Goal: Information Seeking & Learning: Learn about a topic

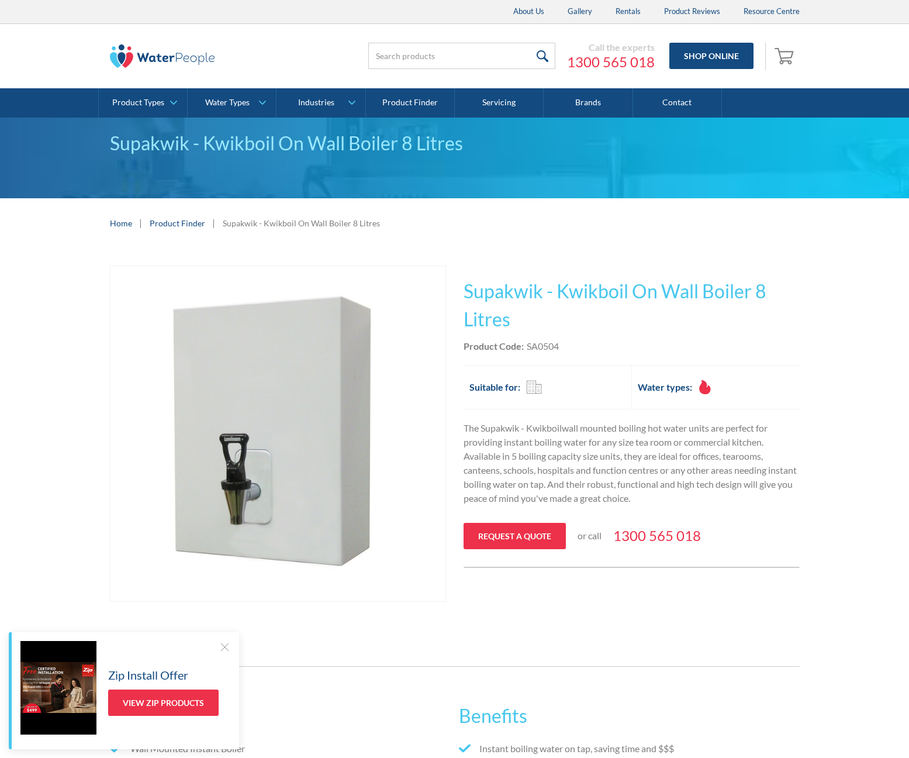
click at [398, 193] on div "Supakwik - Kwikboil On Wall Boiler 8 Litres" at bounding box center [454, 158] width 909 height 81
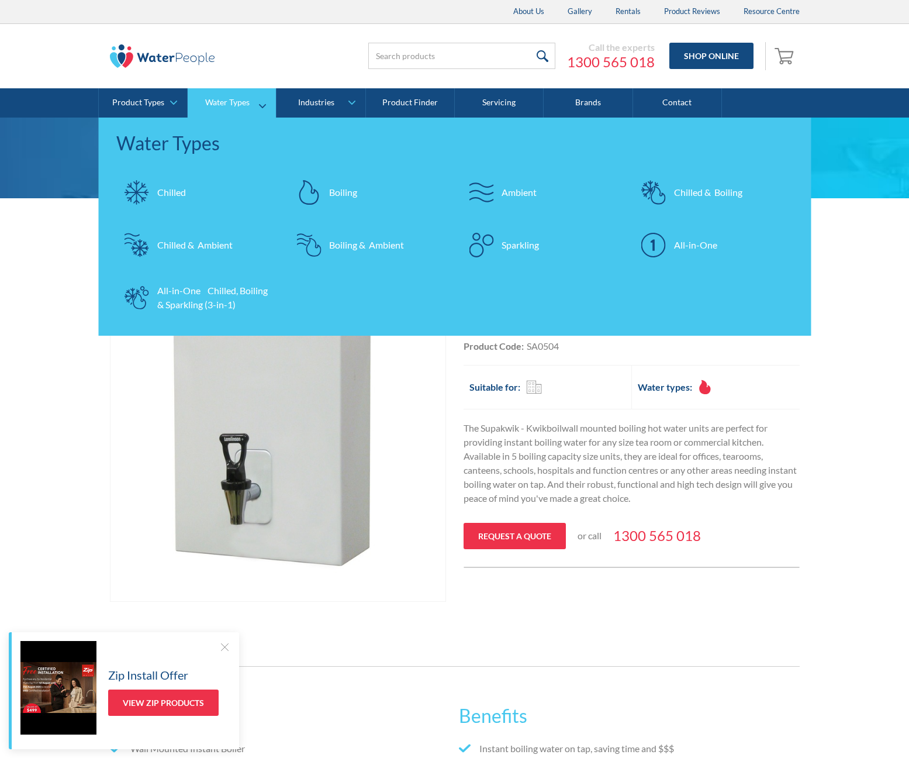
click at [347, 194] on div "Boiling" at bounding box center [343, 192] width 28 height 14
drag, startPoint x: 865, startPoint y: 224, endPoint x: 852, endPoint y: 227, distance: 13.2
click at [865, 223] on div "Home | Product Finder | Supakwik - Kwikboil On Wall Boiler 8 Litres" at bounding box center [454, 223] width 909 height 50
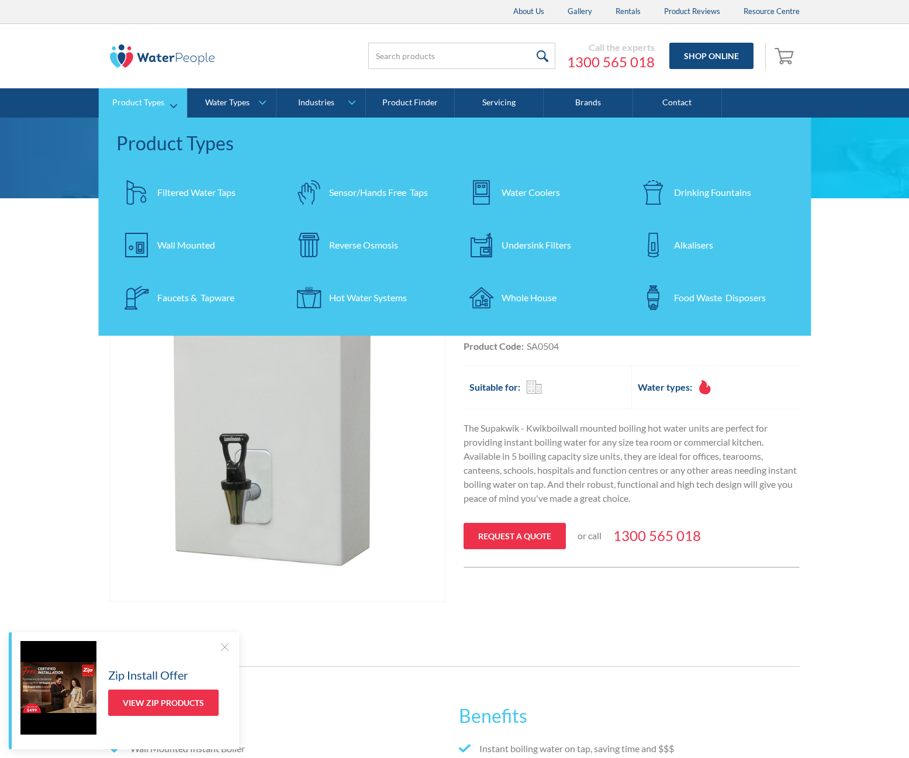
click at [351, 299] on div "Hot Water Systems" at bounding box center [368, 298] width 78 height 14
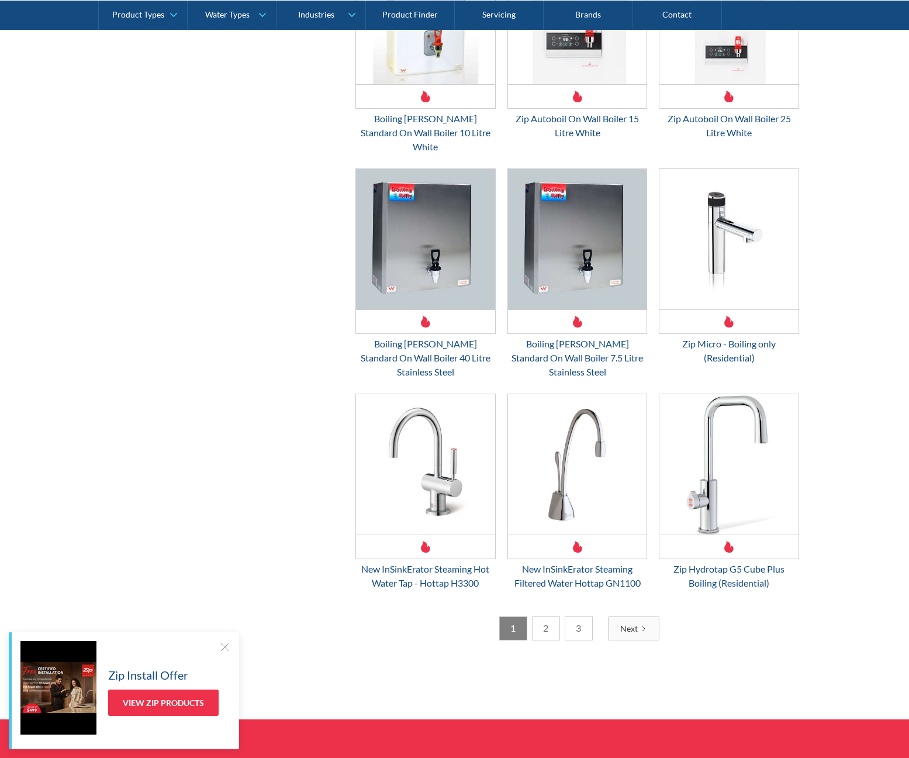
scroll to position [1583, 0]
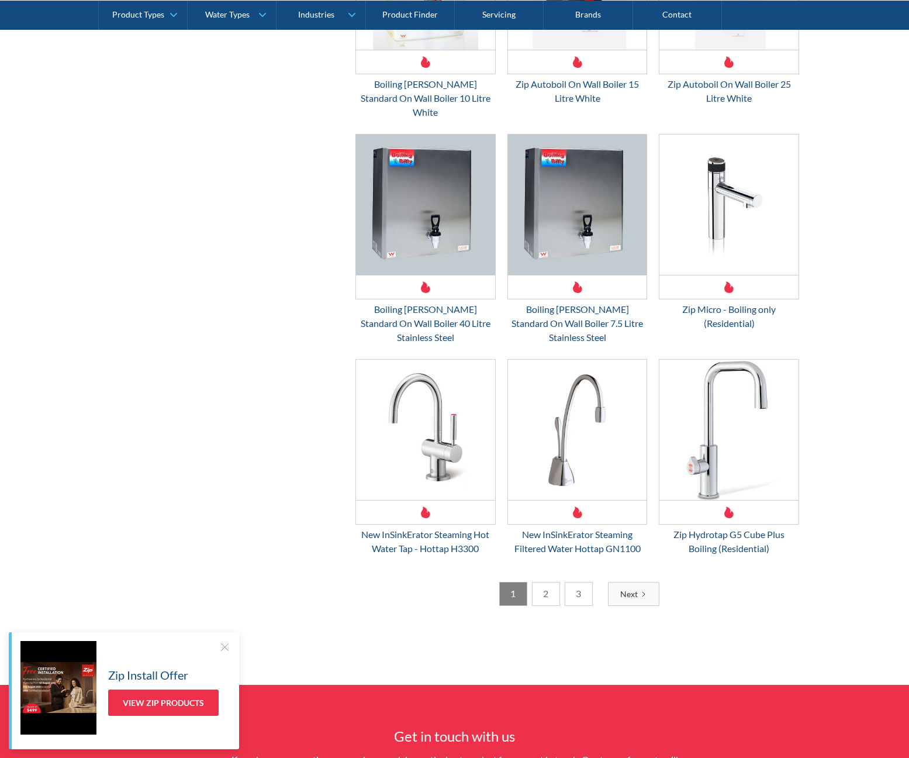
click at [799, 582] on div "Previous 1 2 3 Next 1 / 3" at bounding box center [578, 594] width 444 height 24
click at [541, 582] on link "2" at bounding box center [546, 594] width 28 height 24
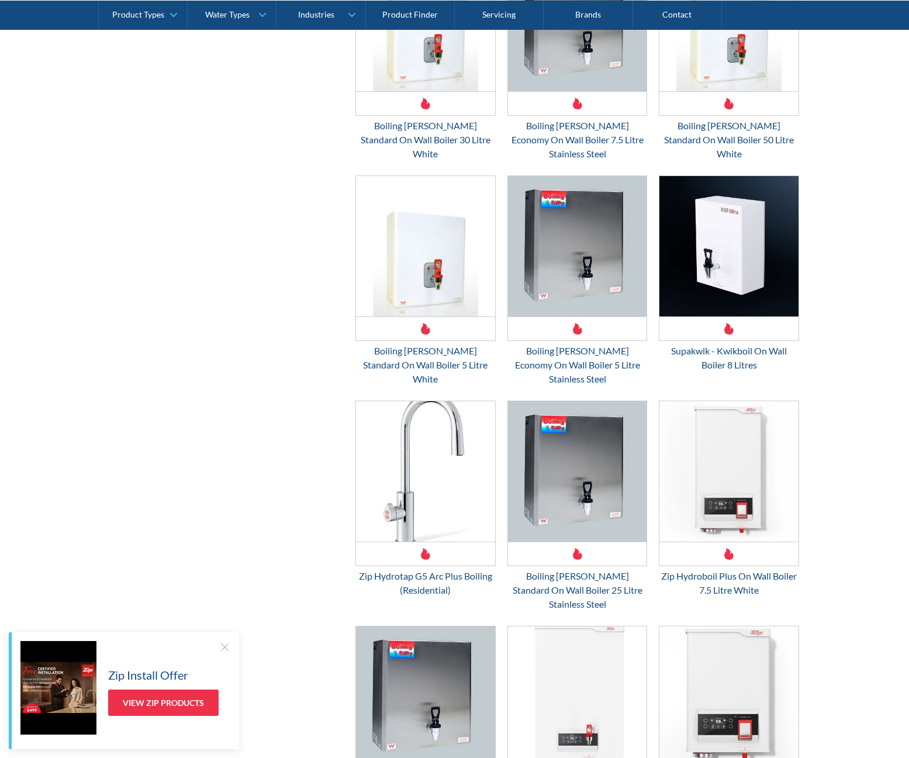
scroll to position [1479, 0]
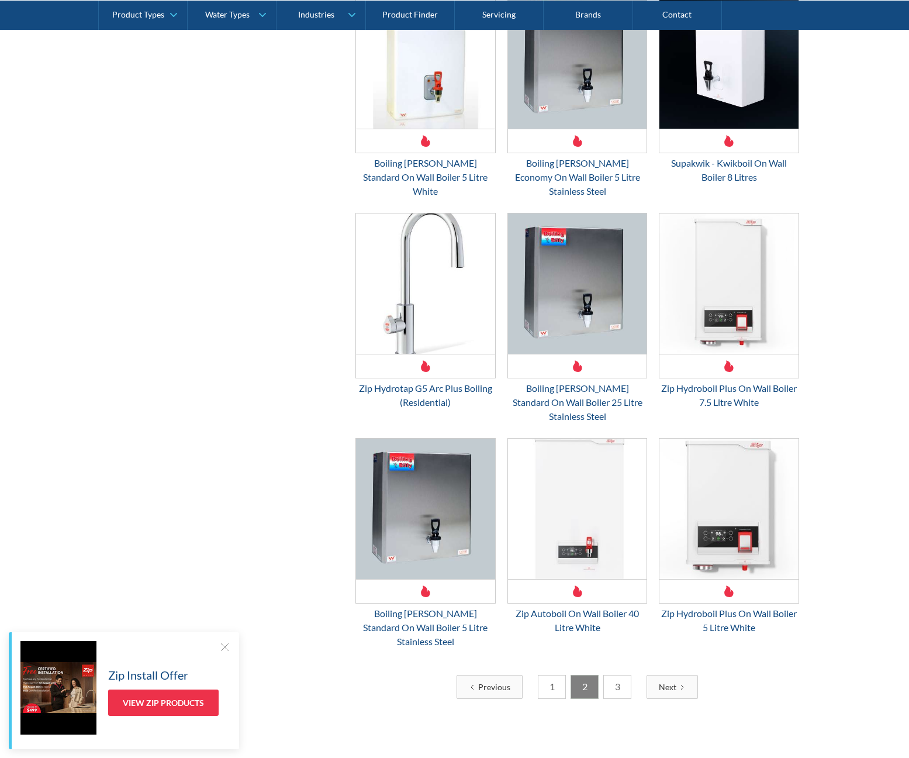
click at [623, 675] on link "3" at bounding box center [617, 687] width 28 height 24
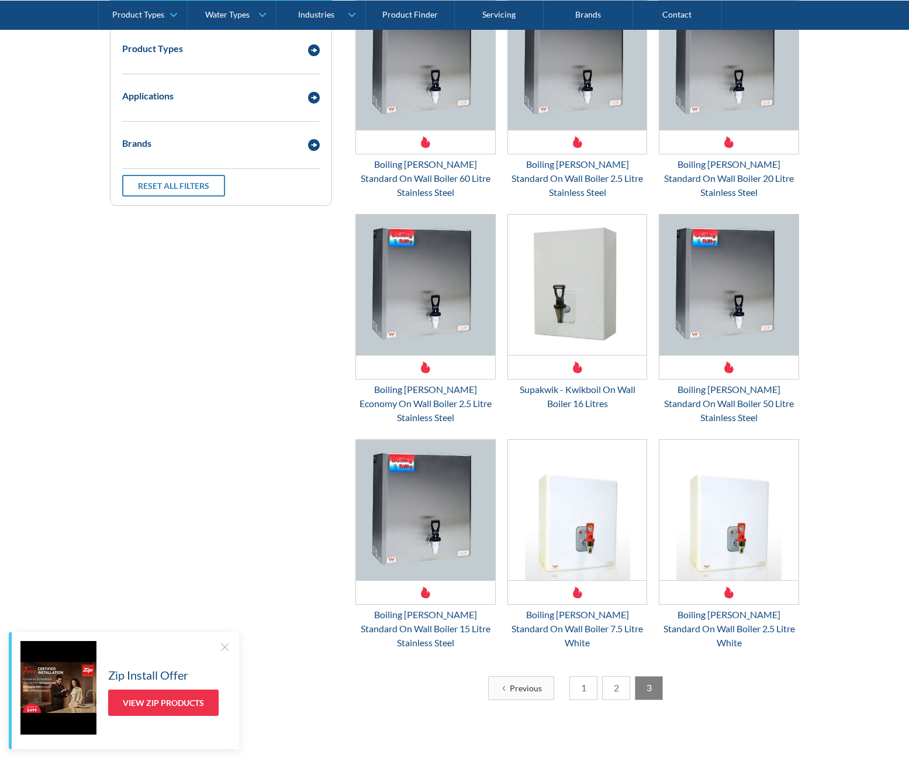
scroll to position [0, 0]
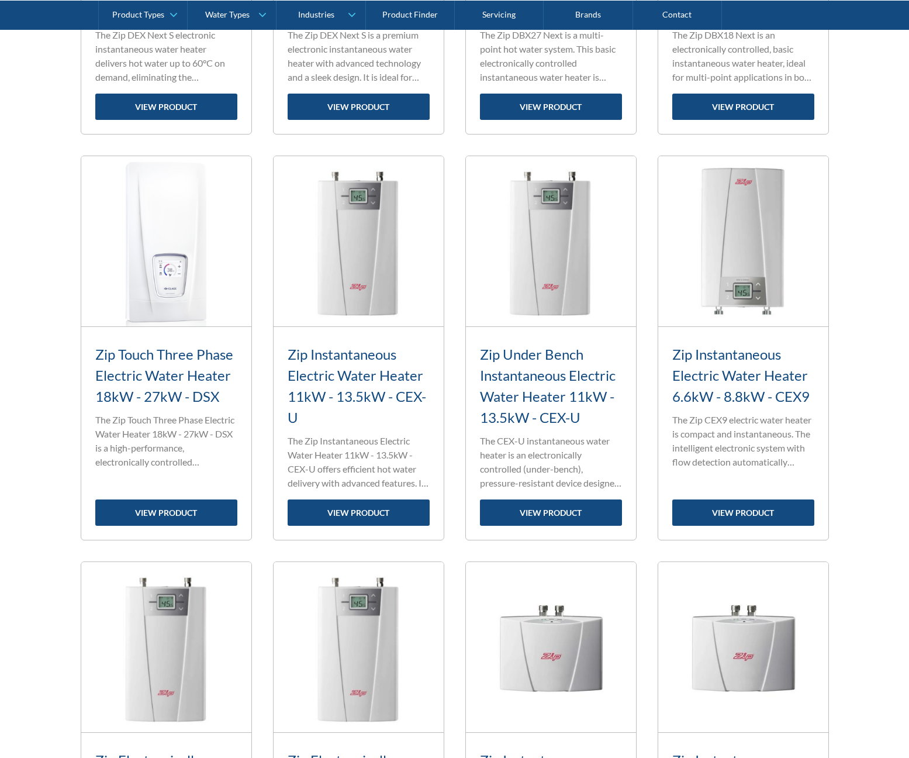
scroll to position [1206, 0]
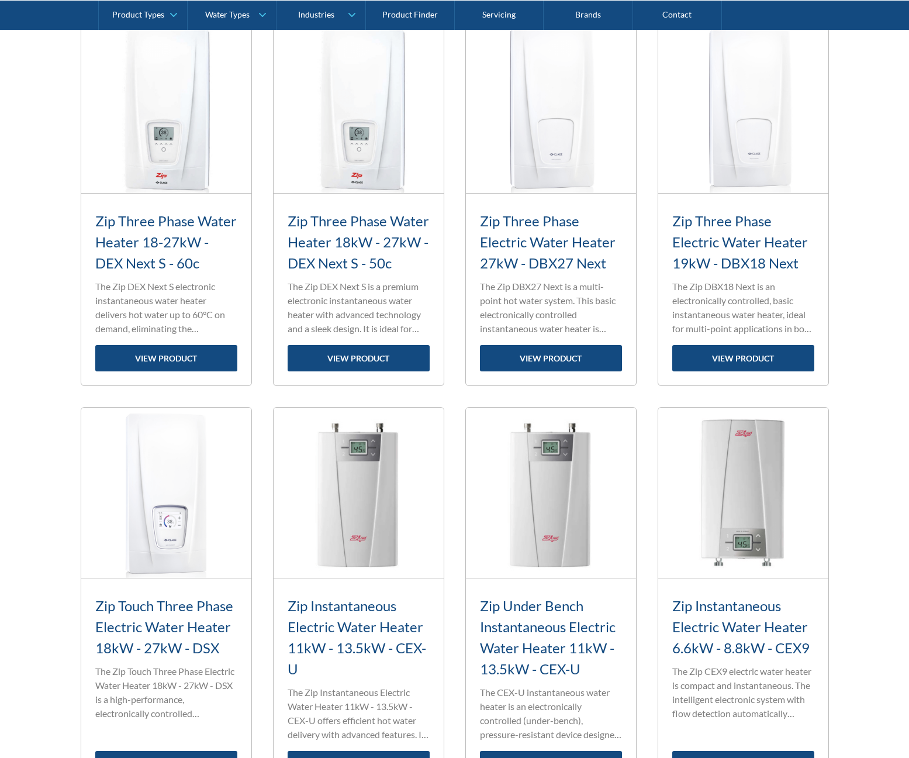
scroll to position [0, 0]
